Goal: Task Accomplishment & Management: Manage account settings

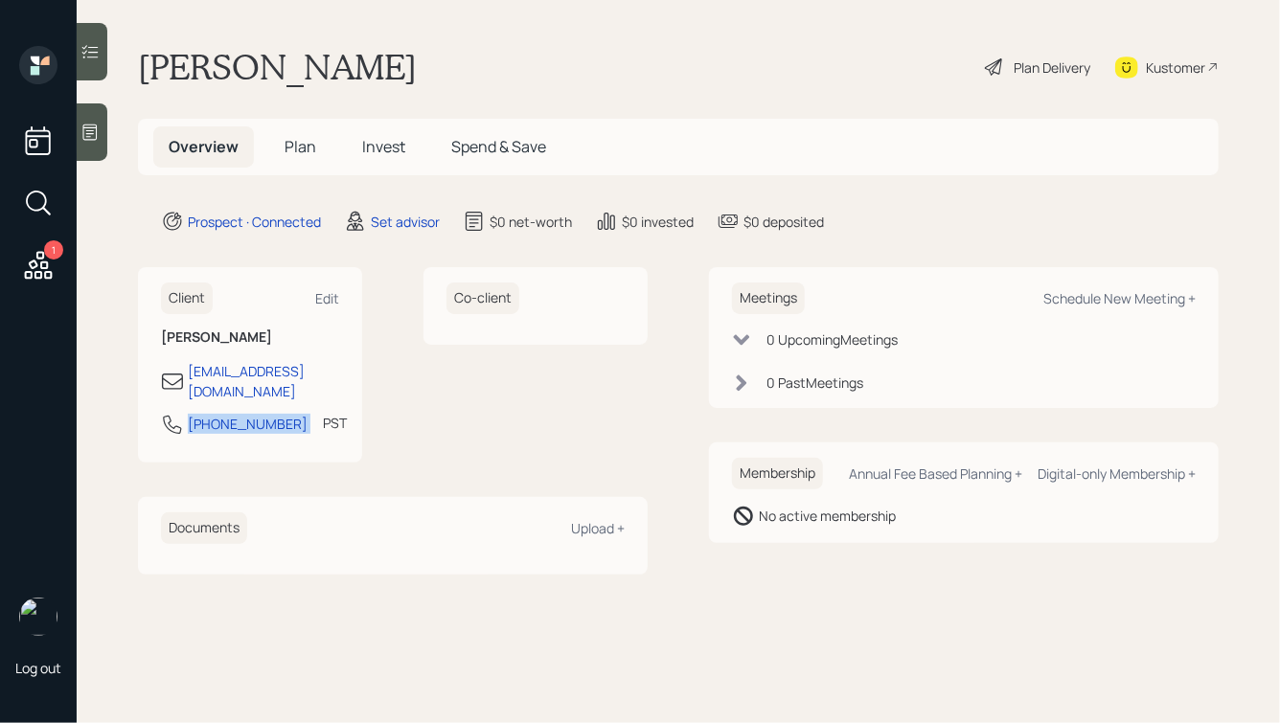
drag, startPoint x: 287, startPoint y: 403, endPoint x: 178, endPoint y: 404, distance: 109.2
click at [178, 413] on div "[PHONE_NUMBER] PST Currently 12:15 PM" at bounding box center [250, 430] width 178 height 34
copy div "[PHONE_NUMBER]"
click at [1090, 286] on div "Meetings Schedule New Meeting +" at bounding box center [964, 299] width 464 height 32
click at [1083, 302] on div "Schedule New Meeting +" at bounding box center [1119, 298] width 152 height 18
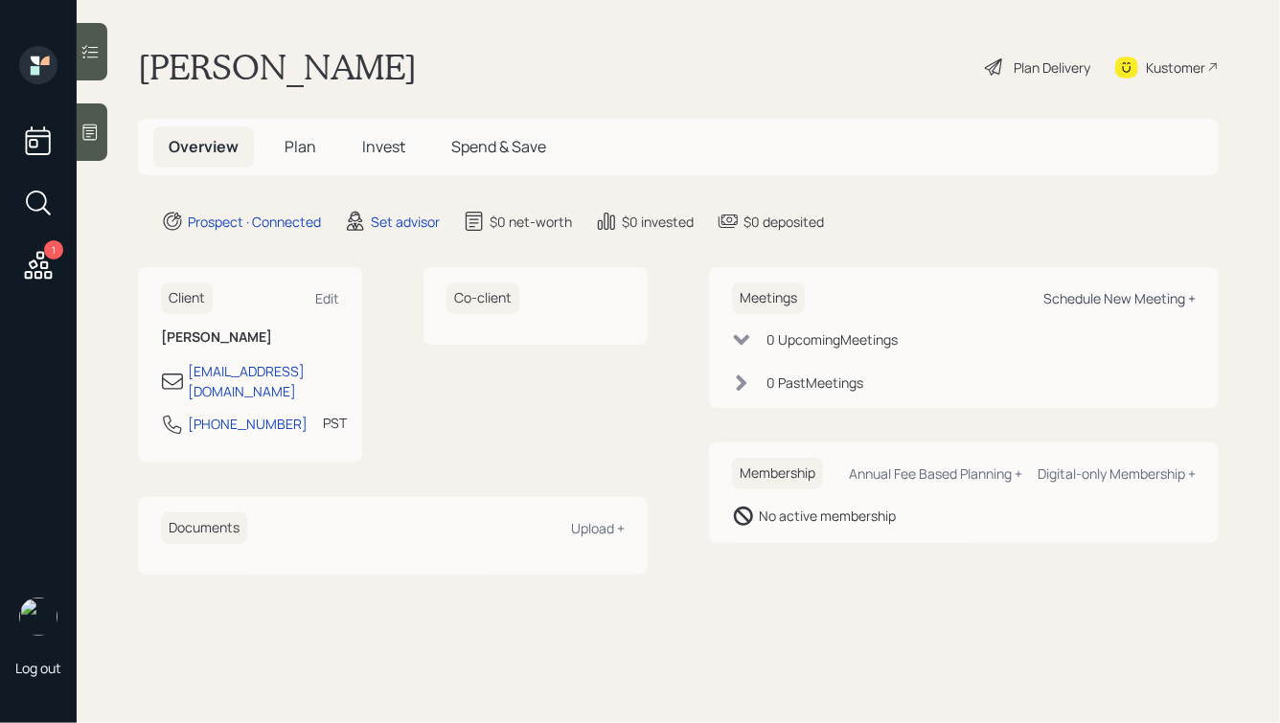
select select "round-[PERSON_NAME]"
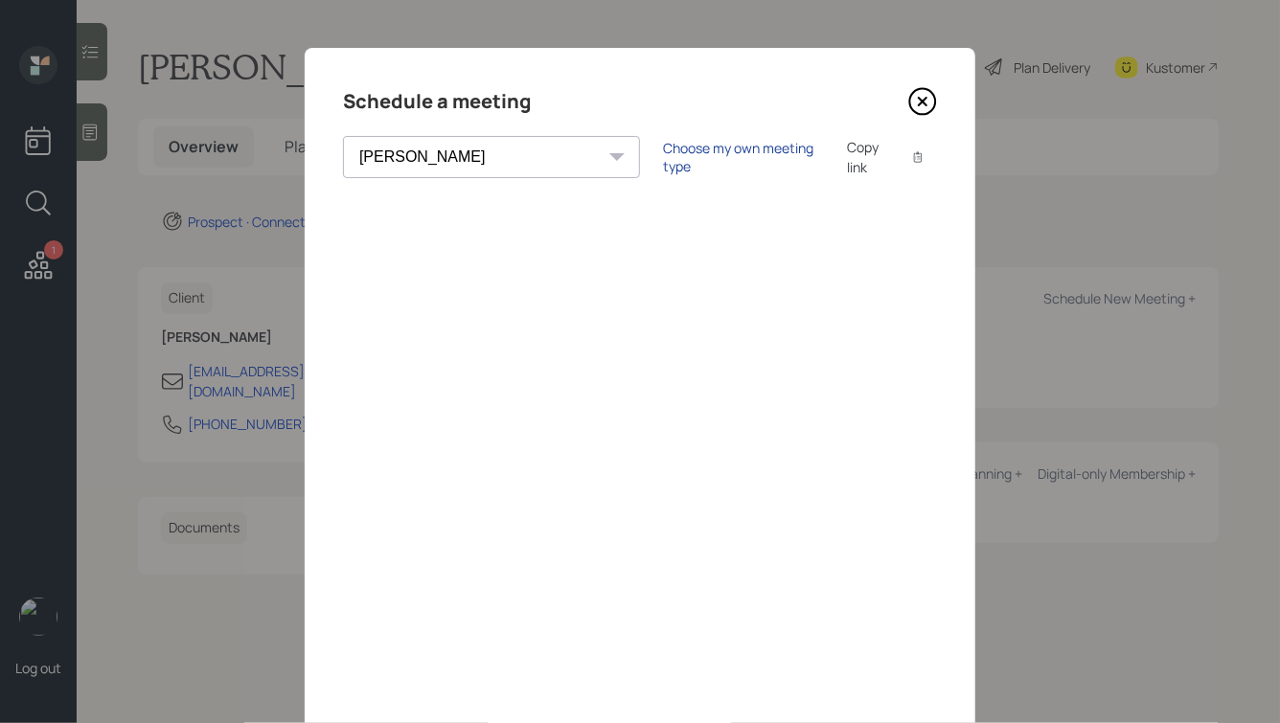
click at [663, 159] on div "Choose my own meeting type" at bounding box center [743, 157] width 161 height 36
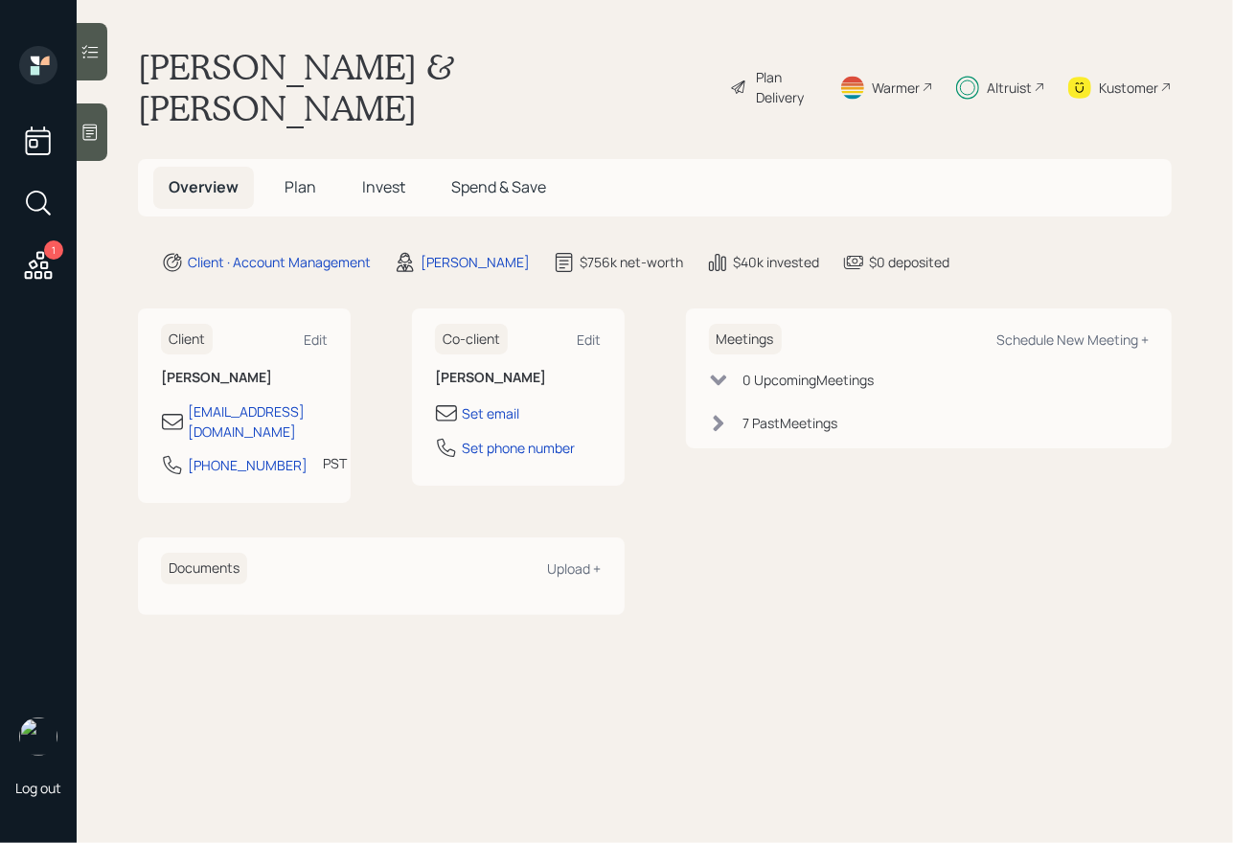
click at [374, 176] on span "Invest" at bounding box center [383, 186] width 43 height 21
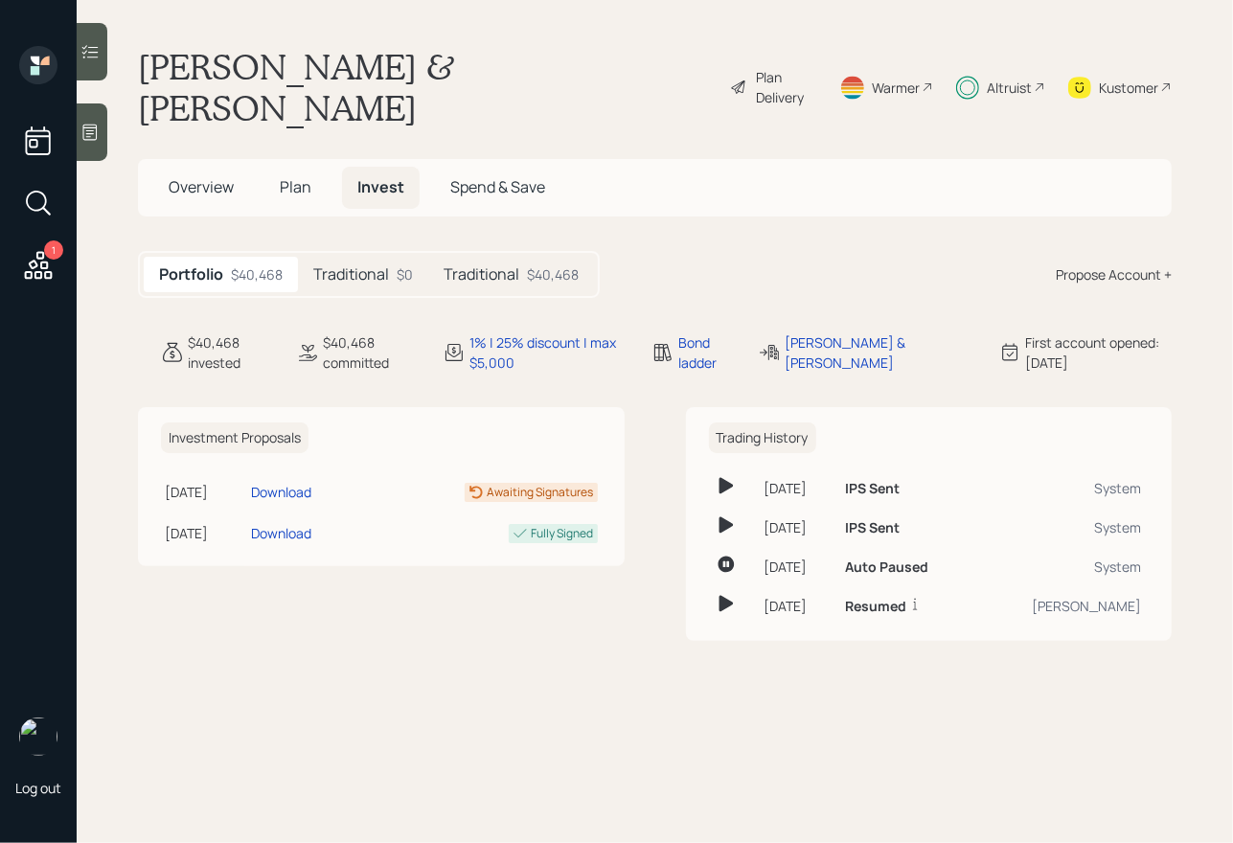
click at [503, 265] on h5 "Traditional" at bounding box center [482, 274] width 76 height 18
